Goal: Check status: Check status

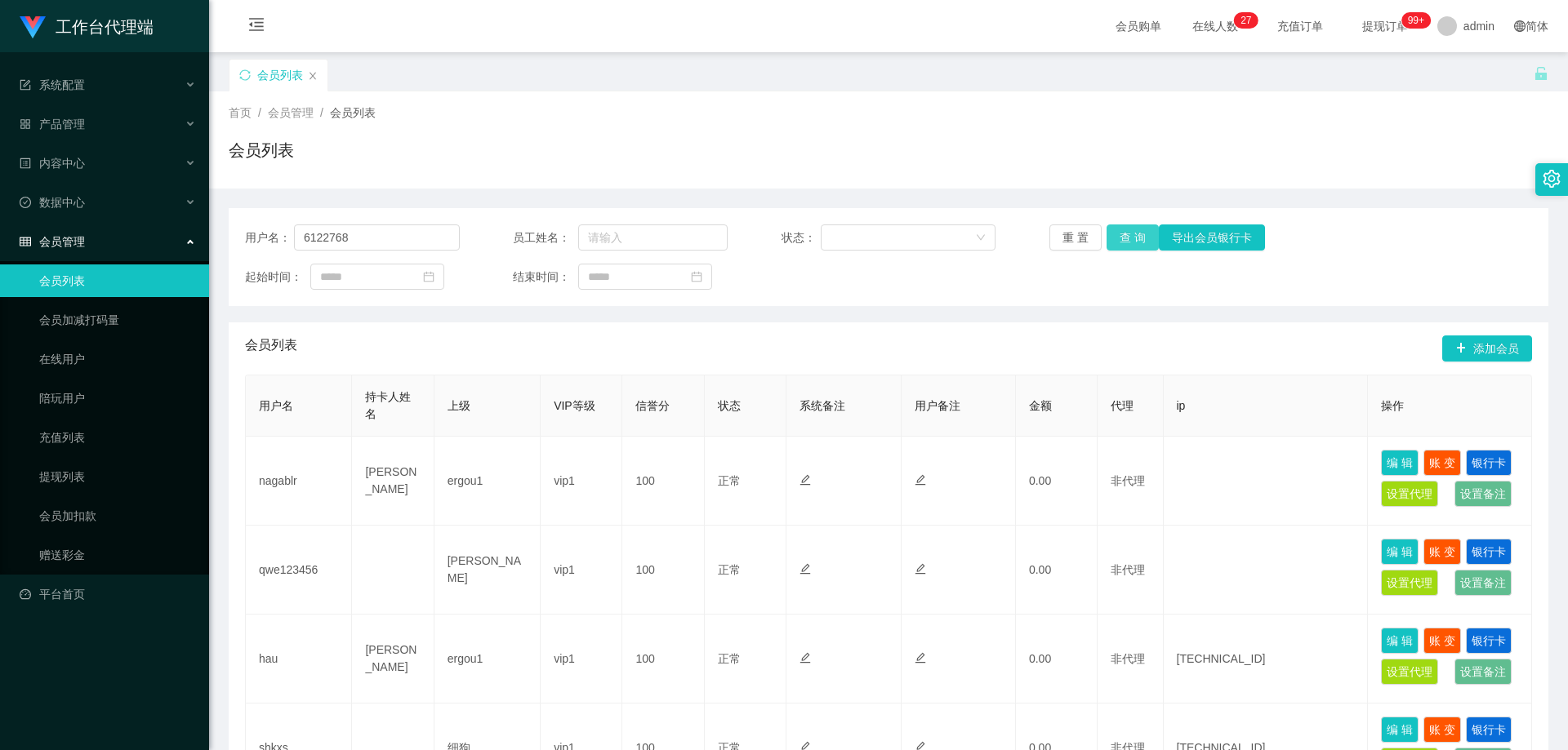
type input "6122768"
click at [1115, 242] on button "查 询" at bounding box center [1133, 238] width 52 height 26
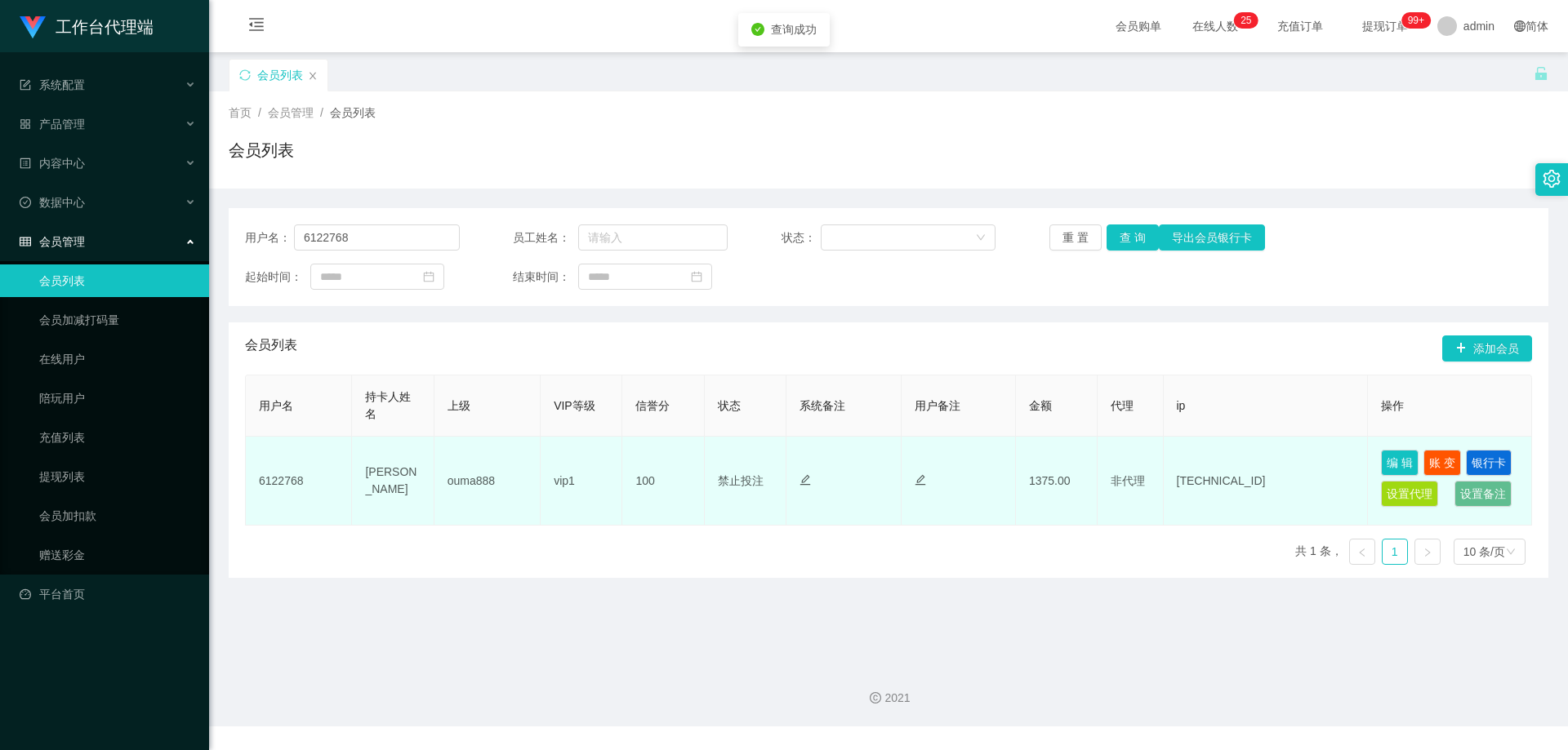
click at [1055, 471] on td "1375.00" at bounding box center [1056, 481] width 82 height 89
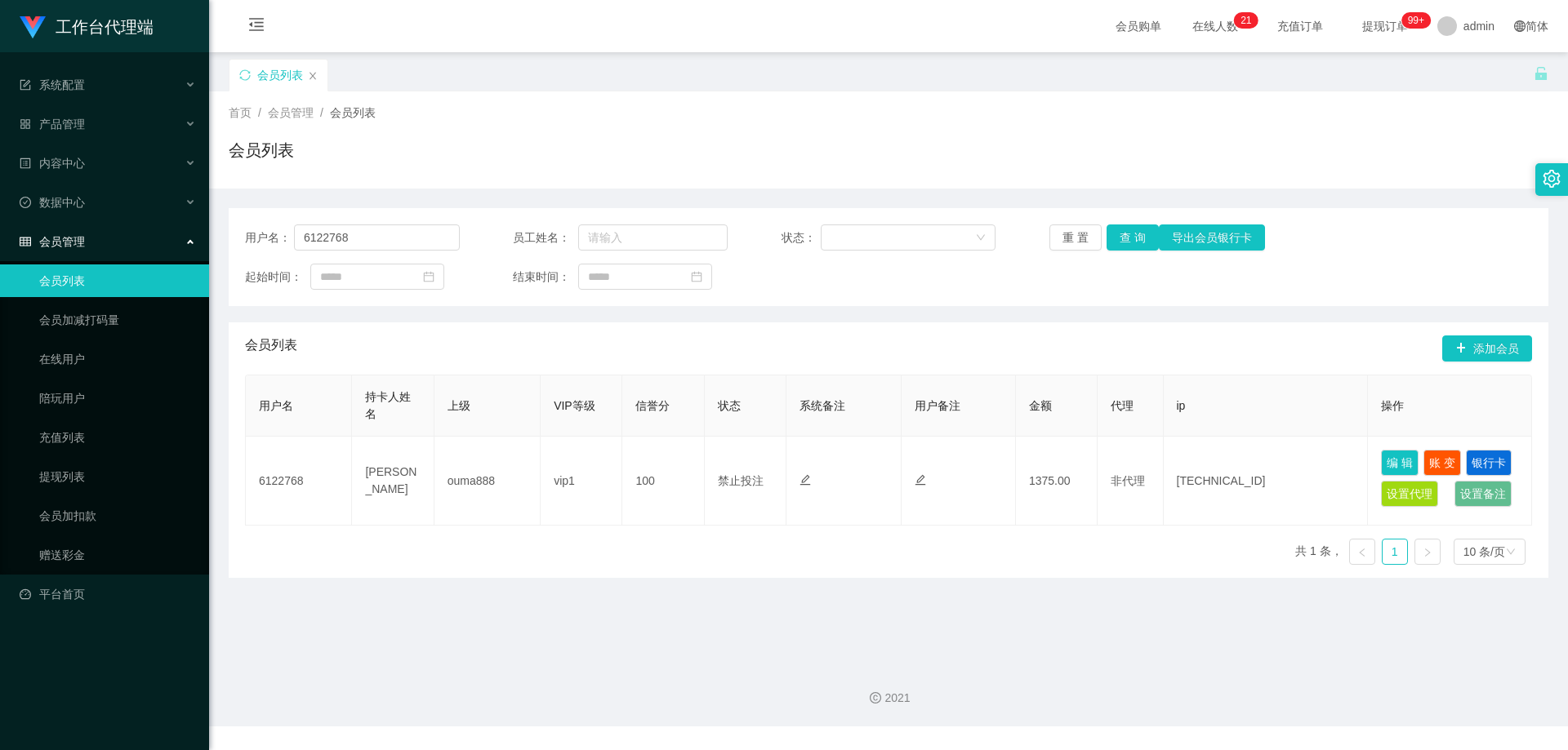
click at [590, 106] on div "首页 / 会员管理 / 会员列表 /" at bounding box center [888, 113] width 1320 height 17
drag, startPoint x: 392, startPoint y: 238, endPoint x: 237, endPoint y: 245, distance: 155.2
click at [237, 245] on div "用户名： 6122768 员工姓名： 状态： 重 置 查 询 导出会员银行卡 起始时间： 结束时间：" at bounding box center [888, 257] width 1320 height 98
click at [558, 134] on div "首页 / 会员管理 / 会员列表 / 会员列表" at bounding box center [888, 140] width 1320 height 71
click at [76, 511] on link "会员加扣款" at bounding box center [117, 516] width 157 height 33
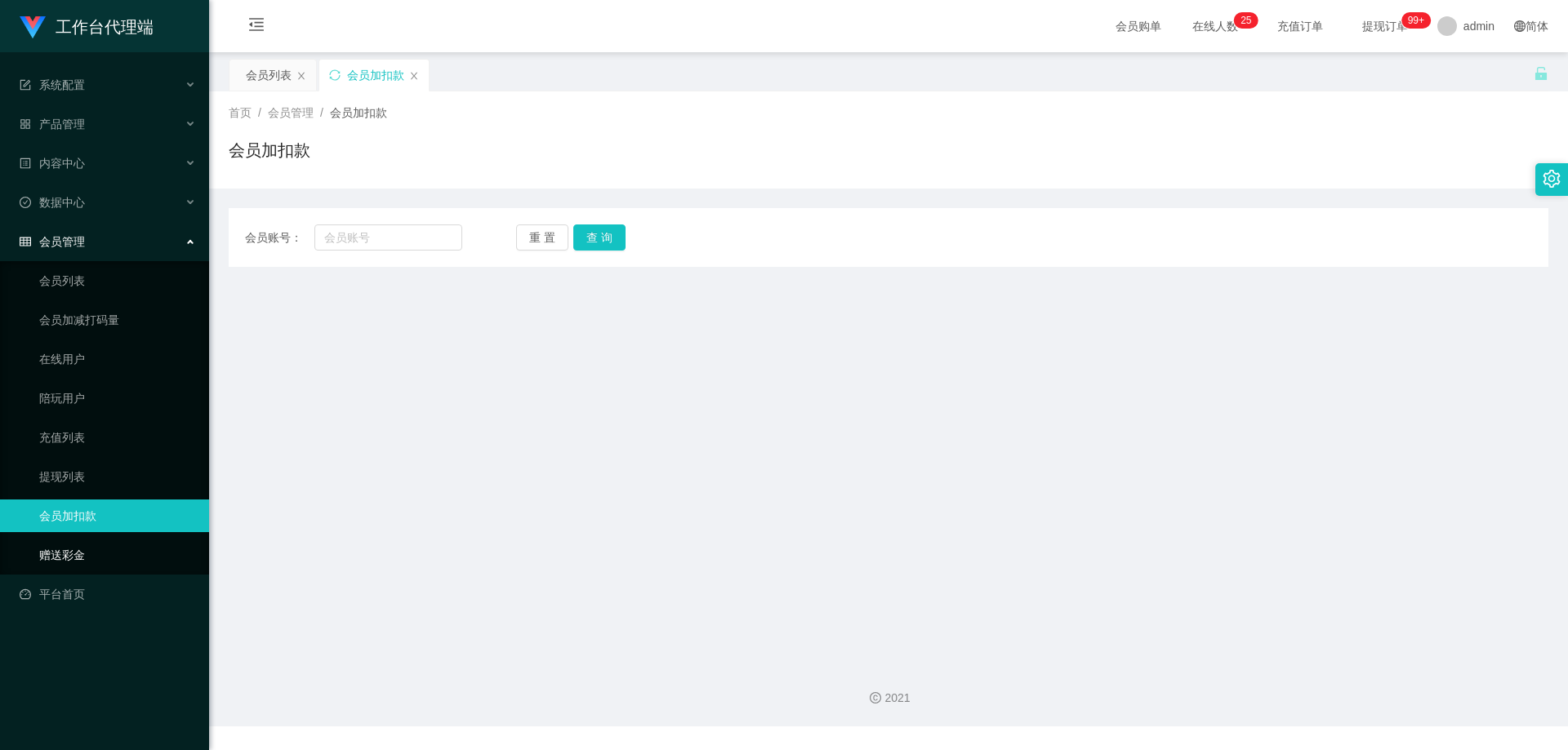
click at [83, 547] on link "赠送彩金" at bounding box center [117, 555] width 157 height 33
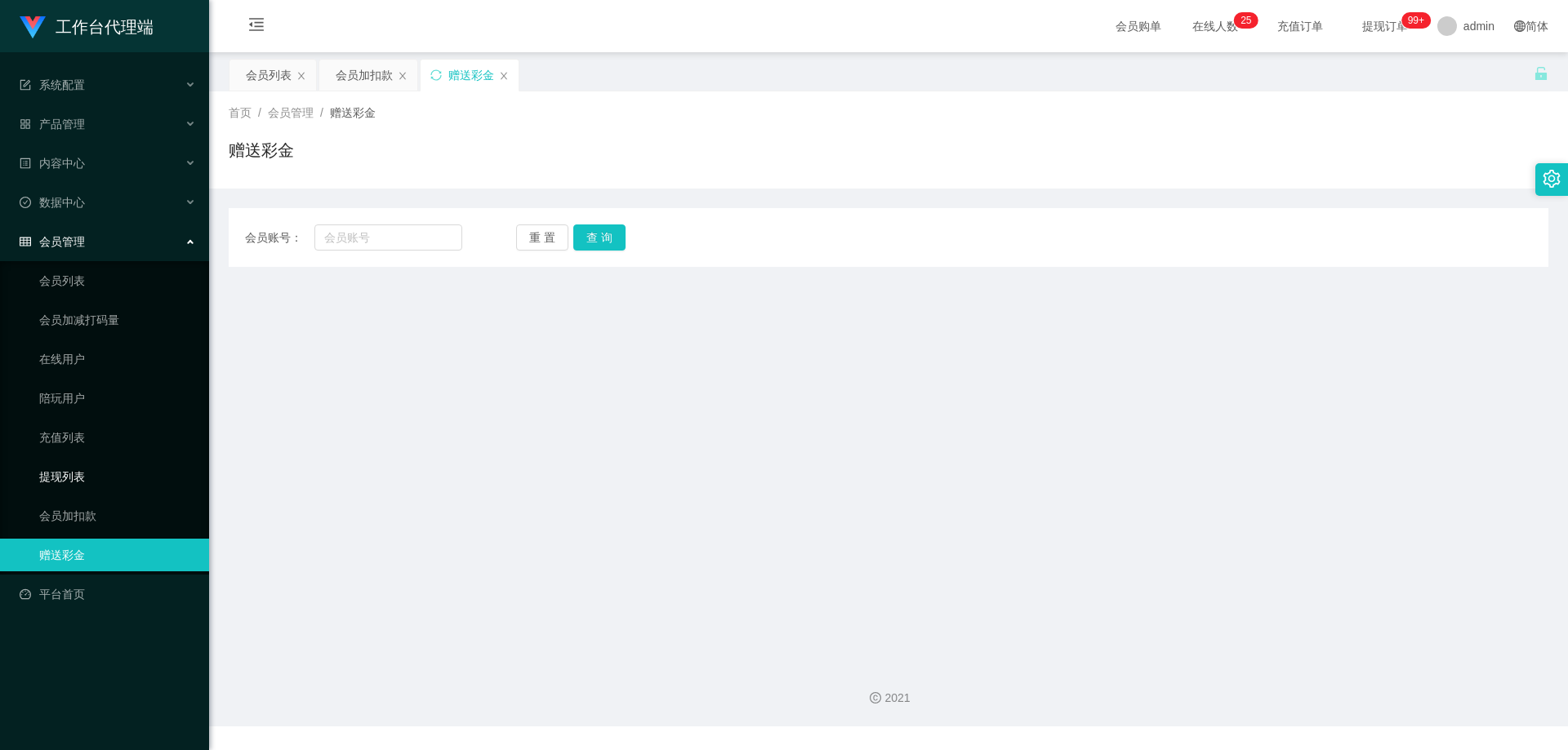
click at [85, 485] on link "提现列表" at bounding box center [117, 477] width 157 height 33
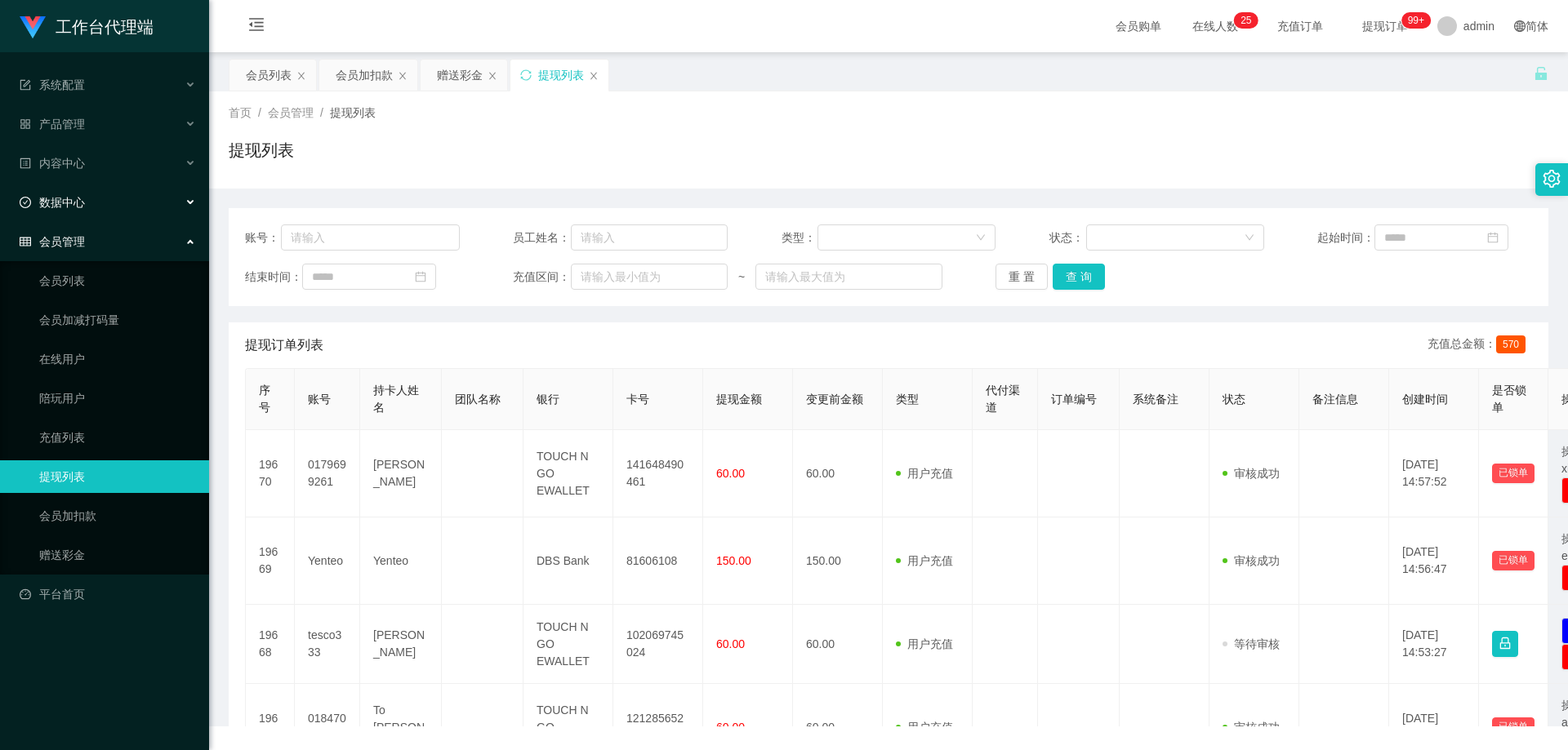
click at [81, 196] on span "数据中心" at bounding box center [52, 202] width 65 height 13
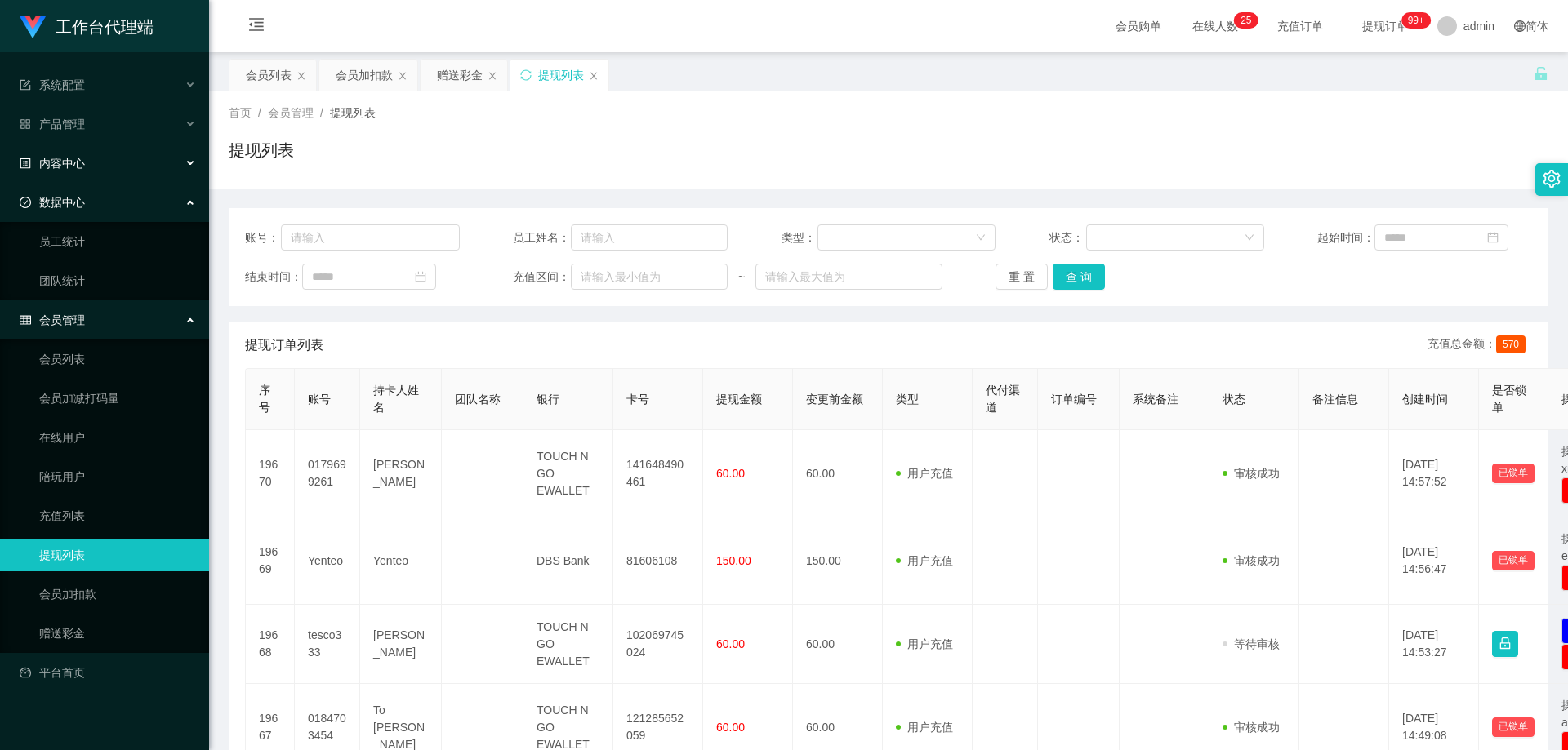
click at [141, 158] on div "内容中心" at bounding box center [104, 164] width 209 height 33
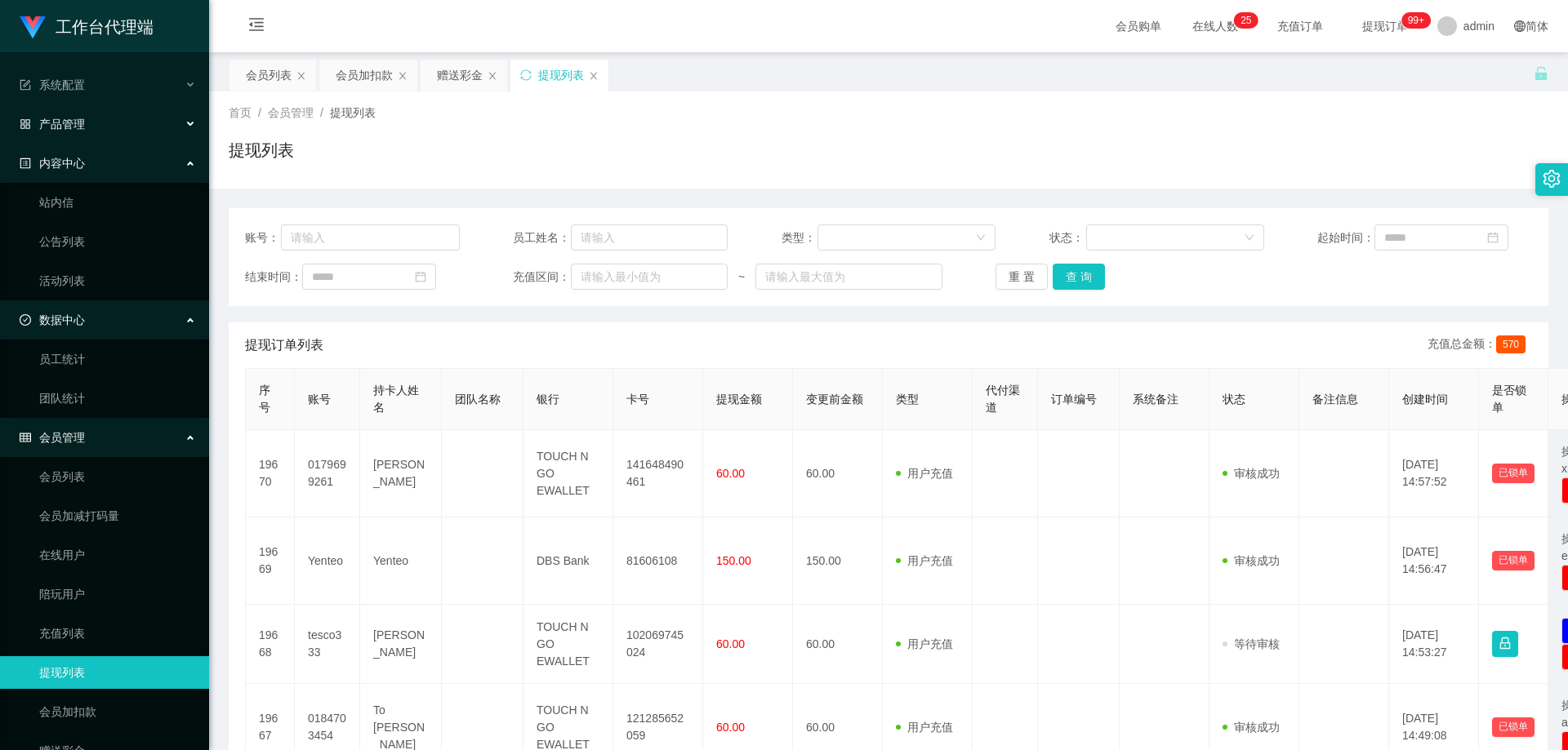
click at [148, 122] on div "产品管理" at bounding box center [104, 124] width 209 height 33
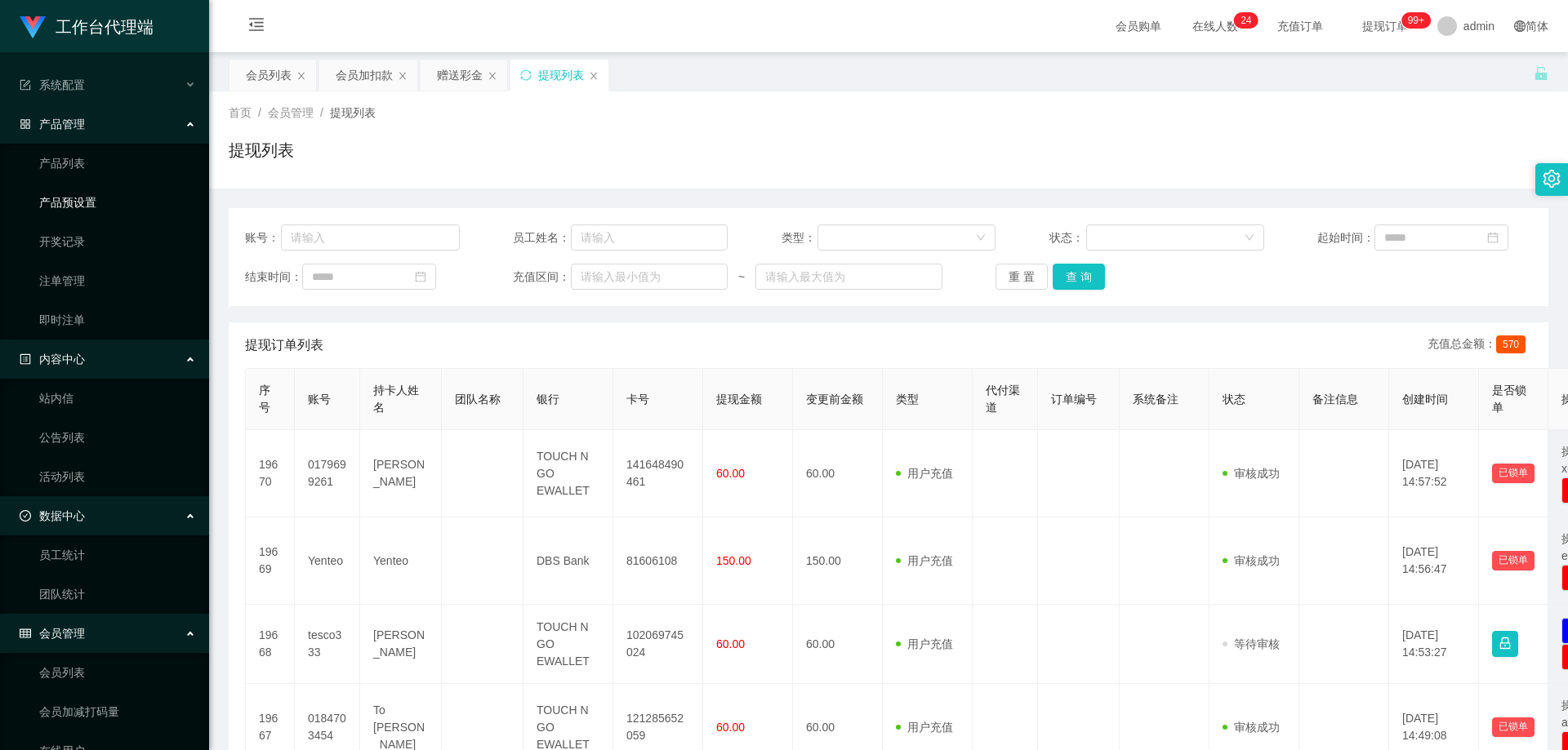
click at [106, 206] on link "产品预设置" at bounding box center [117, 203] width 157 height 33
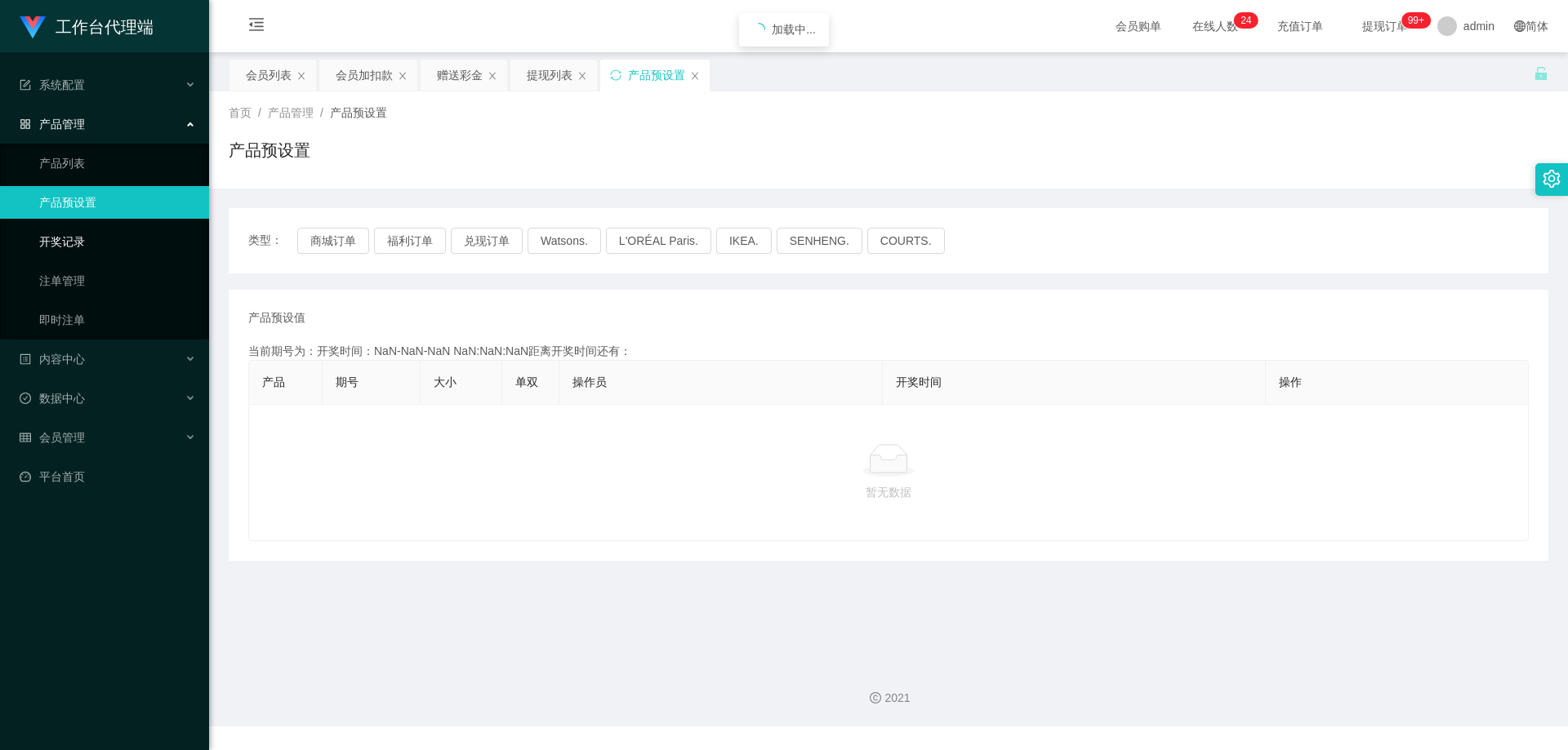
click at [93, 236] on link "开奖记录" at bounding box center [117, 242] width 157 height 33
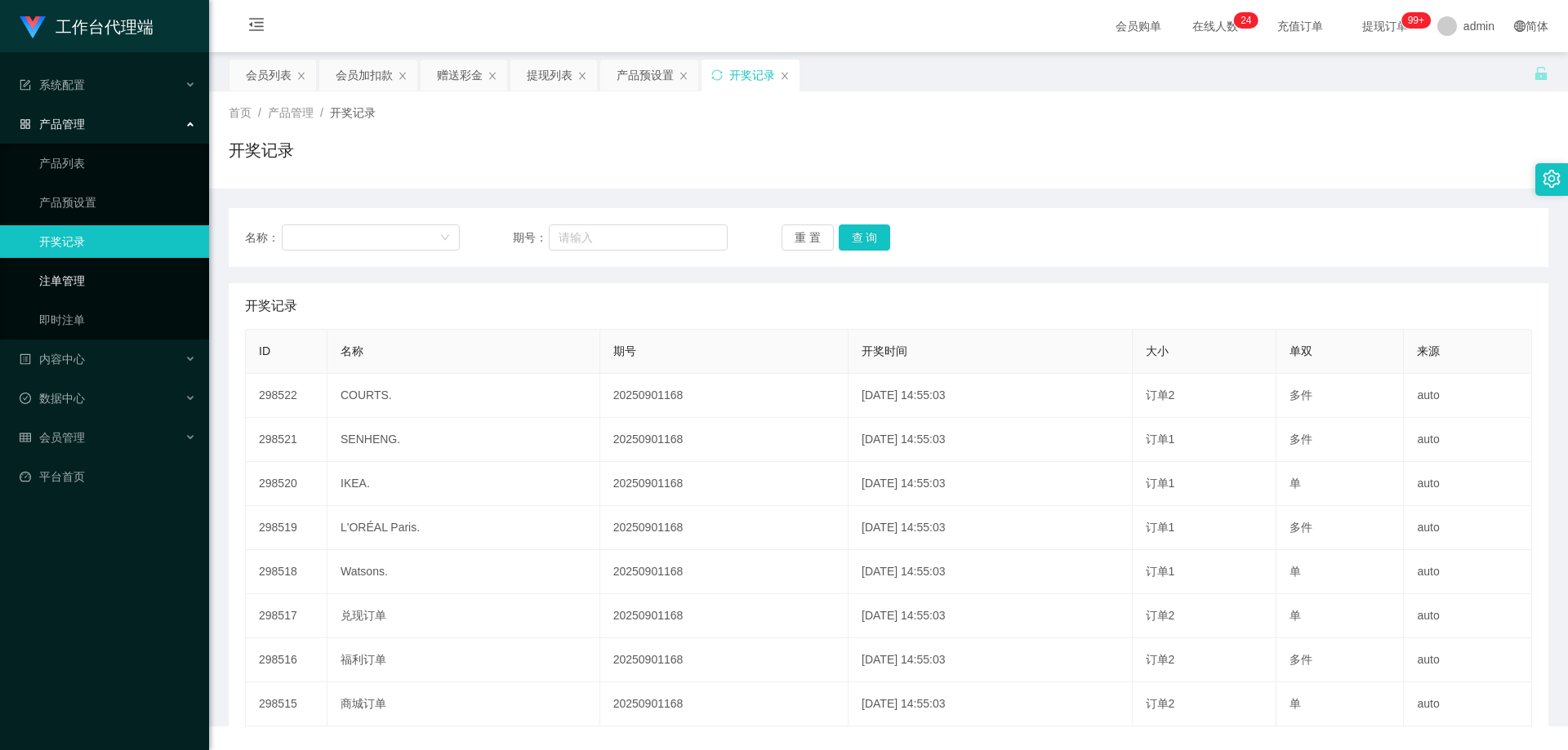
click at [87, 291] on link "注单管理" at bounding box center [117, 281] width 157 height 33
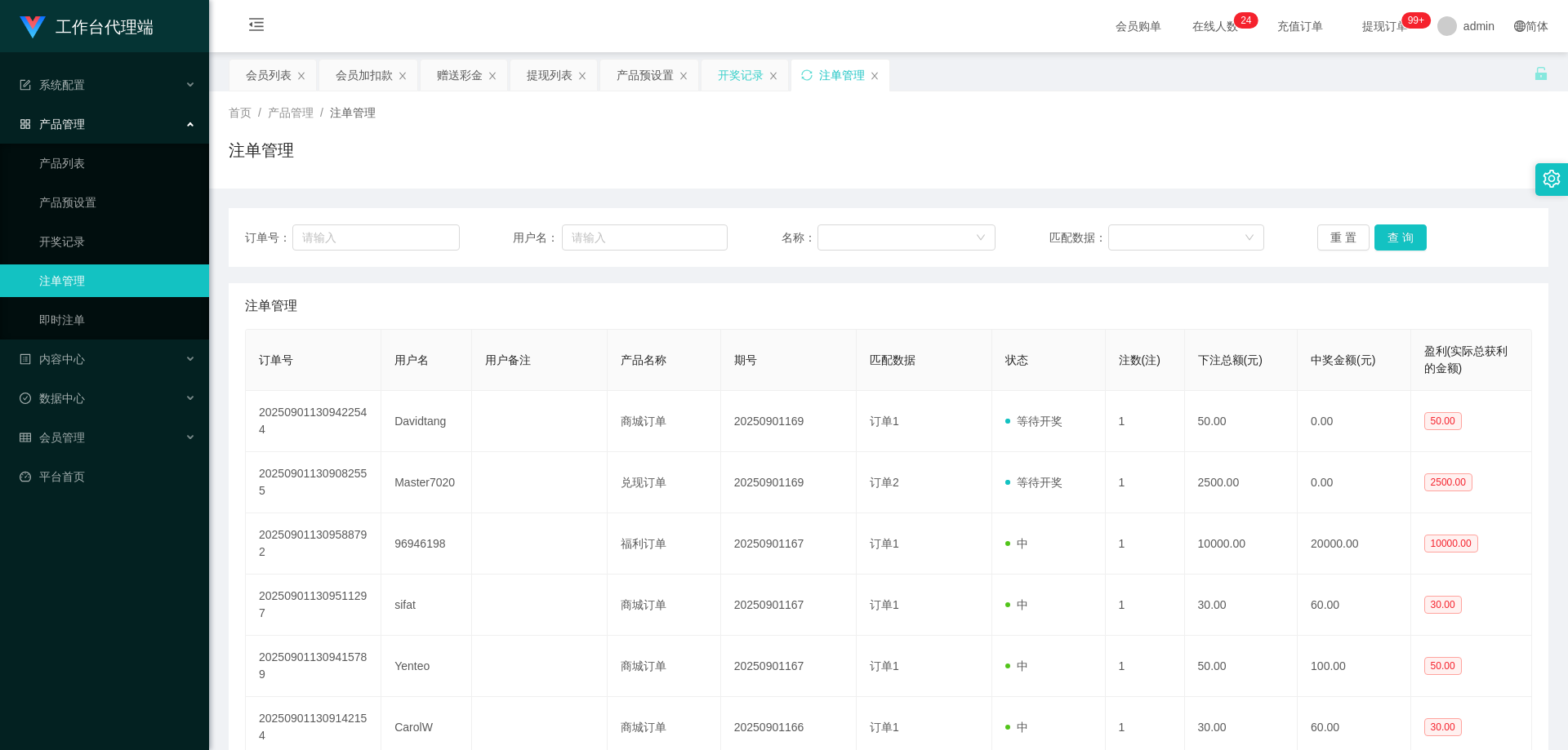
click at [746, 75] on div "开奖记录" at bounding box center [740, 76] width 46 height 31
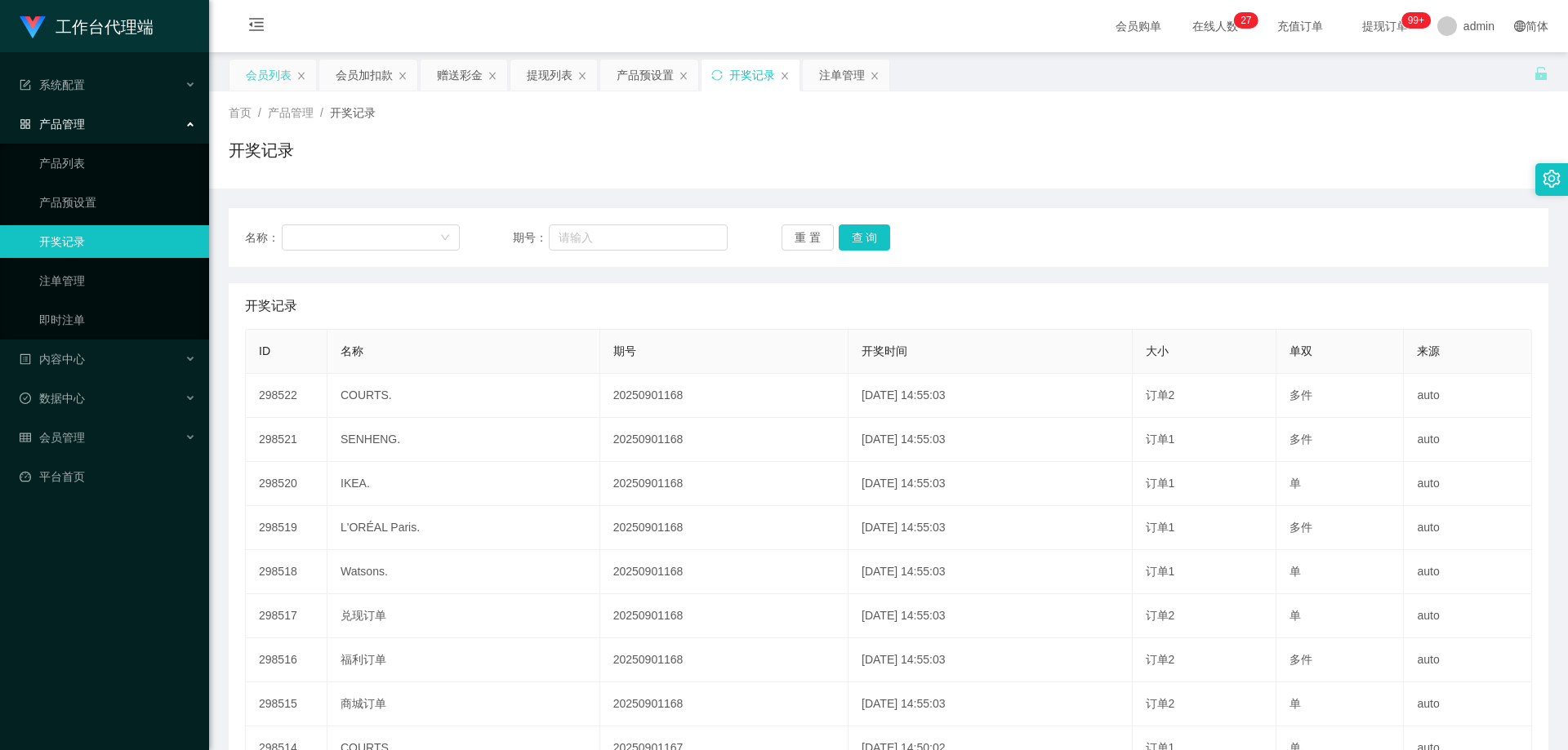
click at [283, 75] on div "会员列表" at bounding box center [268, 76] width 46 height 31
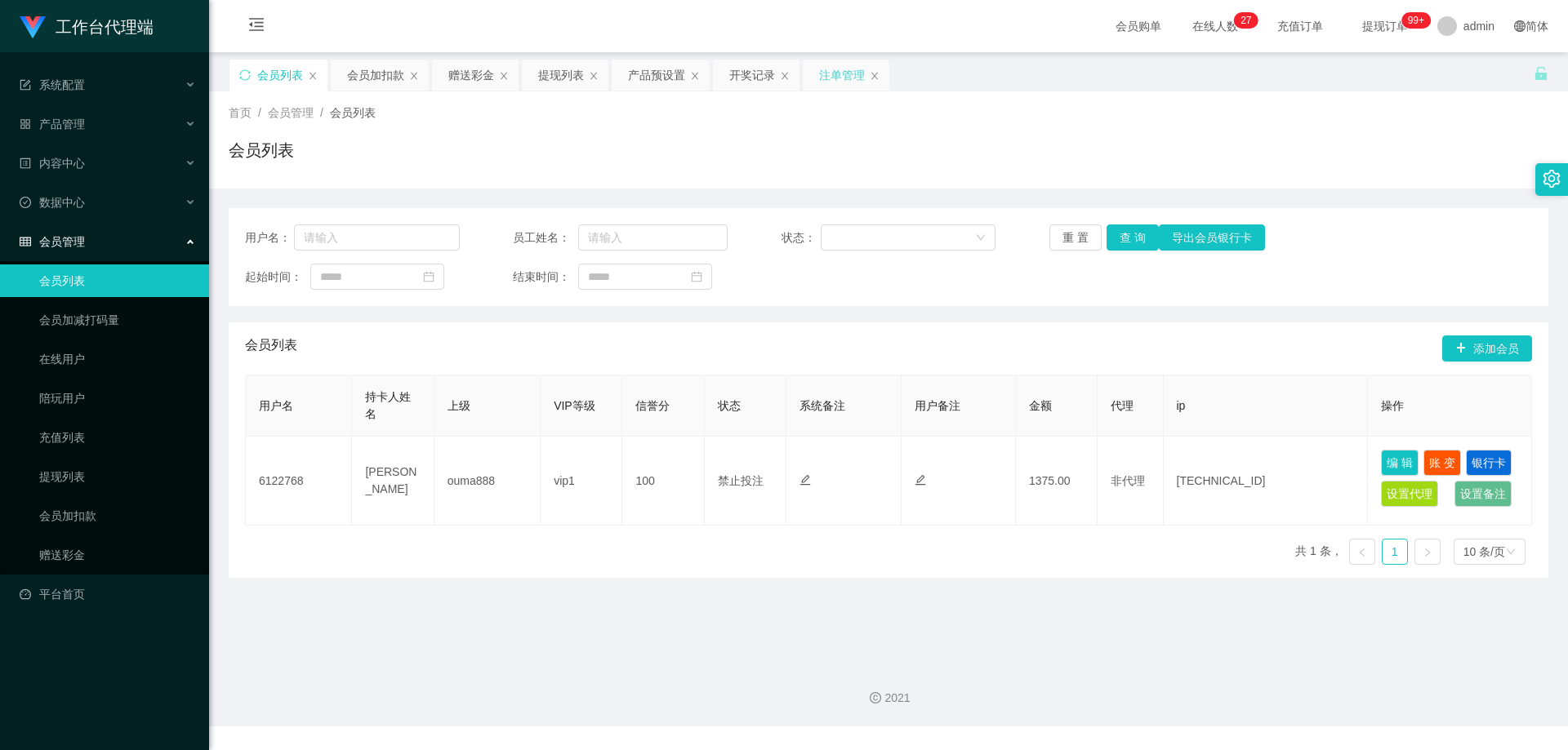
click at [843, 73] on div "注单管理" at bounding box center [841, 76] width 46 height 31
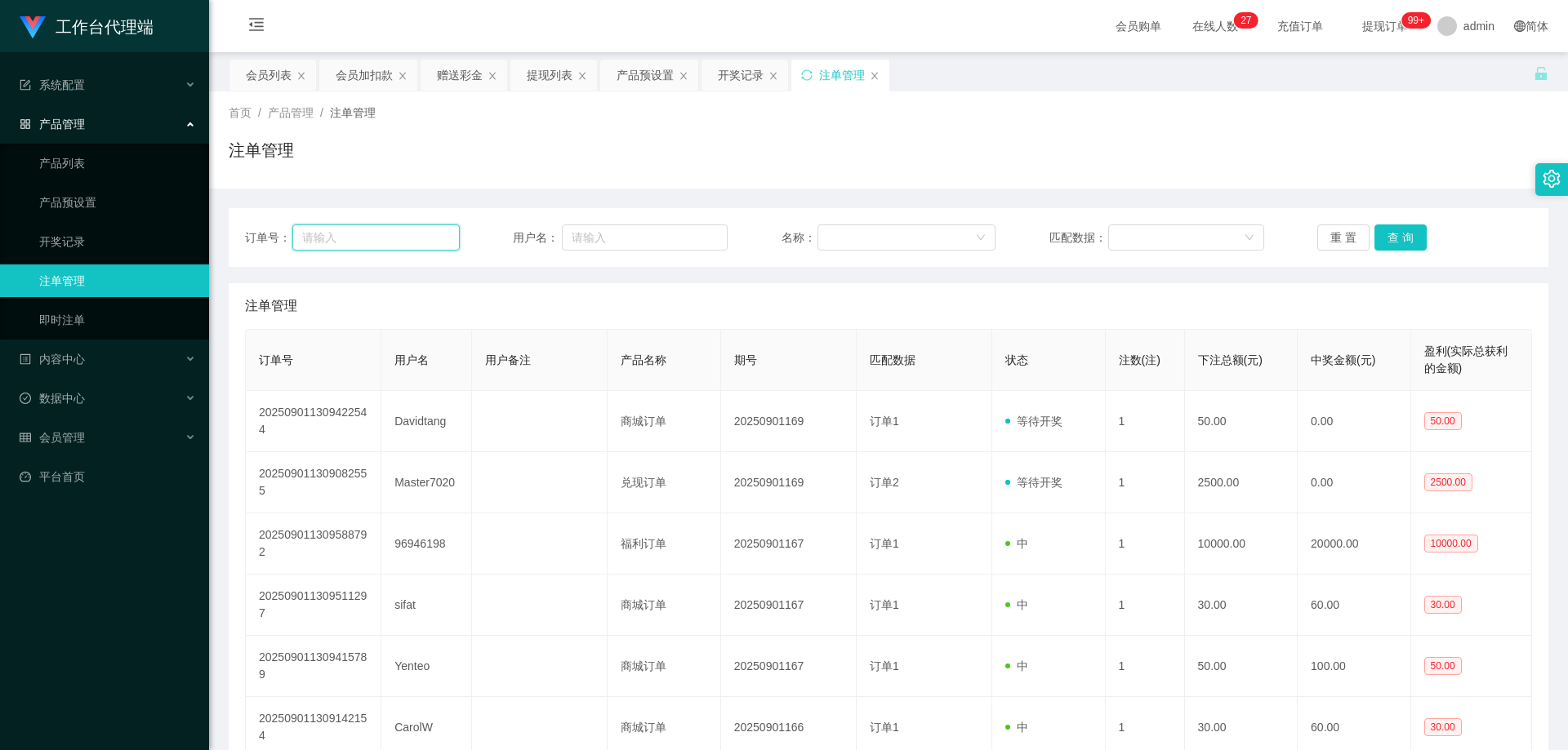
click at [407, 235] on input "text" at bounding box center [375, 238] width 166 height 26
paste input "6122768"
type input "6122768"
drag, startPoint x: 231, startPoint y: 232, endPoint x: 216, endPoint y: 232, distance: 15.0
click at [216, 232] on main "关闭左侧 关闭右侧 关闭其它 刷新页面 会员列表 会员加扣款 赠送彩金 提现列表 产品预设置 开奖记录 注单管理 首页 / 产品管理 / 注单管理 / 注单管…" at bounding box center [888, 553] width 1359 height 1003
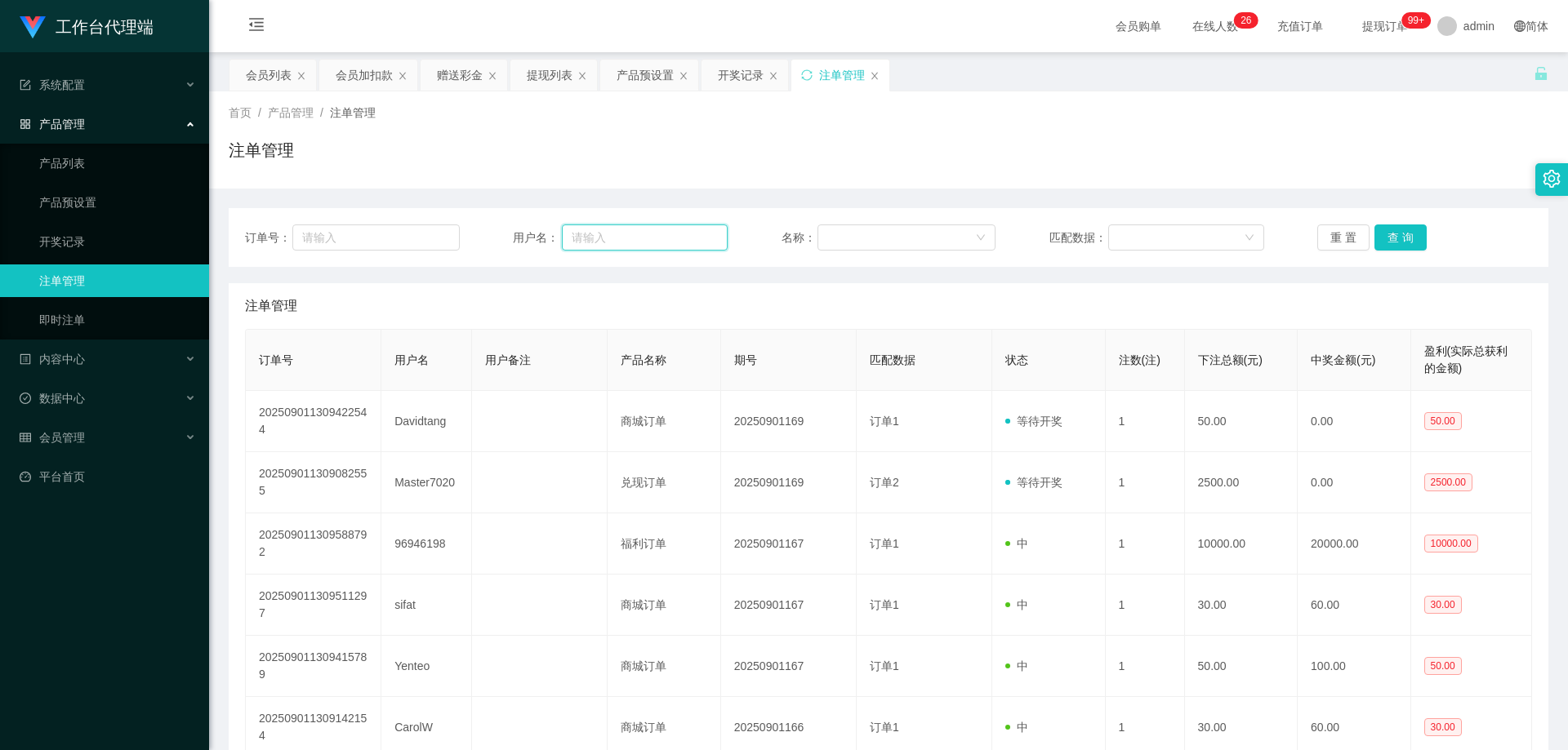
click at [630, 235] on input "text" at bounding box center [645, 238] width 166 height 26
paste input "6122768"
type input "6122768"
click at [1387, 243] on button "查 询" at bounding box center [1400, 238] width 52 height 26
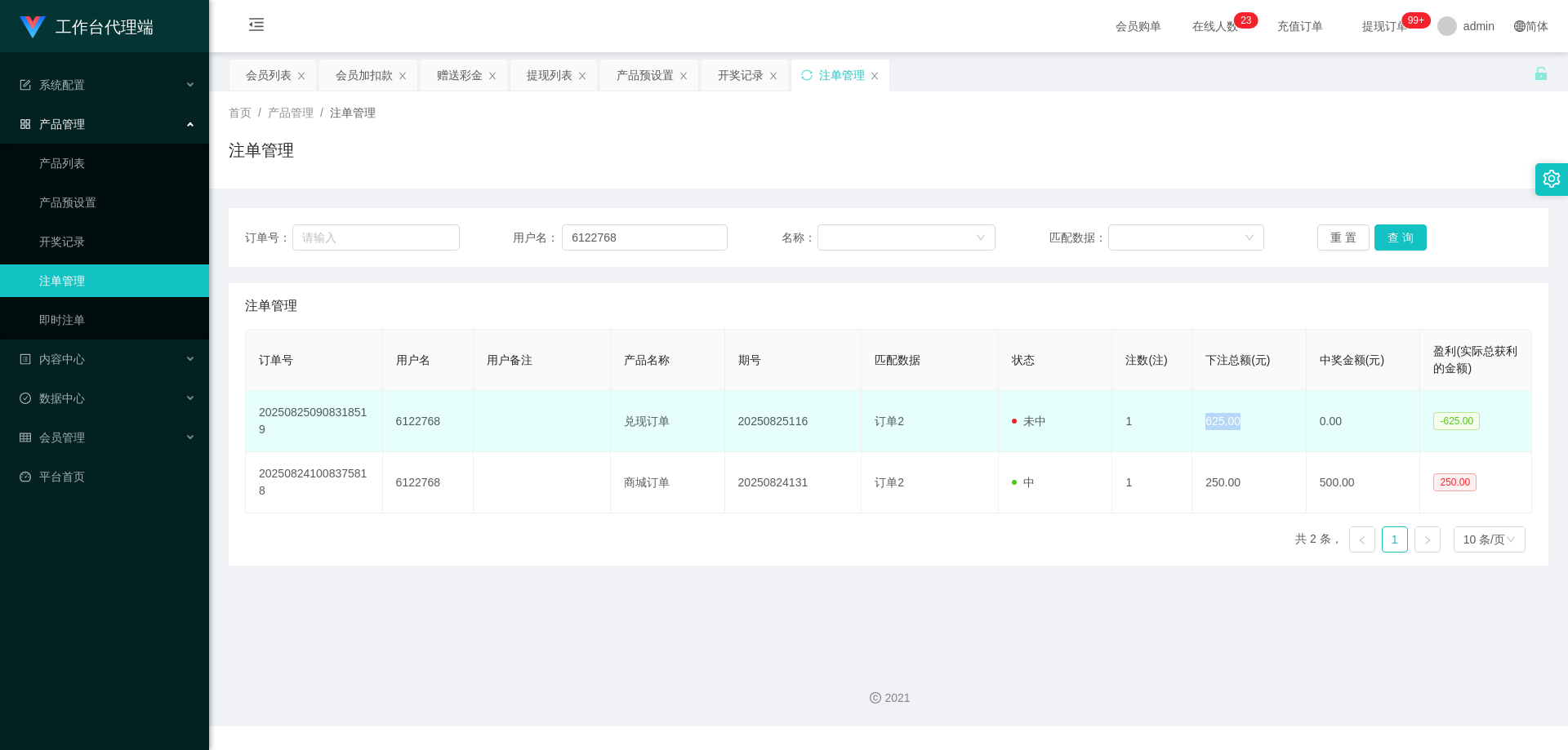
drag, startPoint x: 1201, startPoint y: 419, endPoint x: 1234, endPoint y: 419, distance: 33.0
click at [1234, 419] on td "625.00" at bounding box center [1249, 422] width 114 height 61
click at [1197, 419] on td "625.00" at bounding box center [1249, 422] width 114 height 61
drag, startPoint x: 1198, startPoint y: 422, endPoint x: 1239, endPoint y: 424, distance: 41.0
click at [1239, 424] on td "625.00" at bounding box center [1249, 422] width 114 height 61
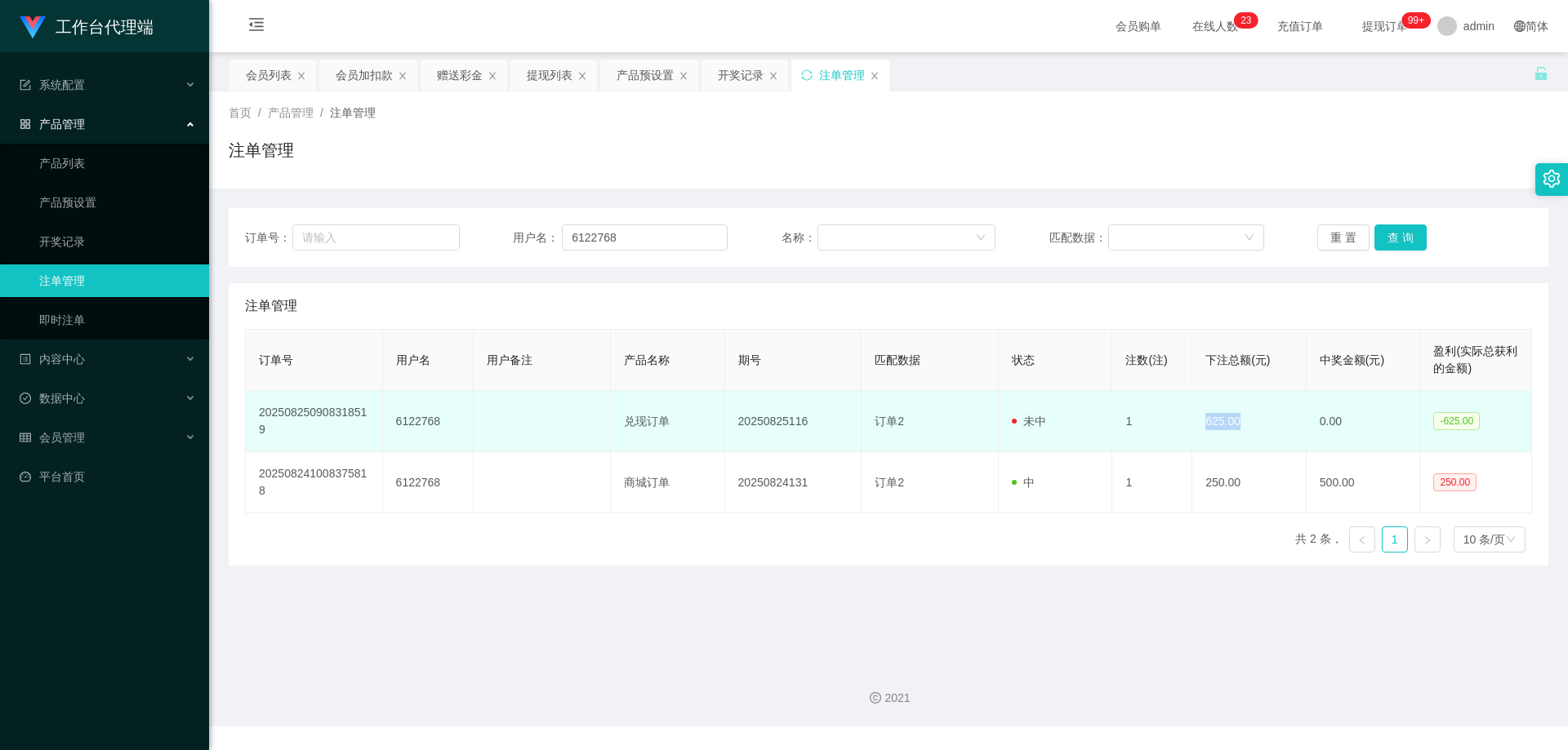
click at [1221, 424] on td "625.00" at bounding box center [1249, 422] width 114 height 61
drag, startPoint x: 1202, startPoint y: 423, endPoint x: 1239, endPoint y: 422, distance: 37.0
click at [1239, 422] on td "625.00" at bounding box center [1249, 422] width 114 height 61
click at [1138, 419] on td "1" at bounding box center [1152, 422] width 80 height 61
